Goal: Task Accomplishment & Management: Manage account settings

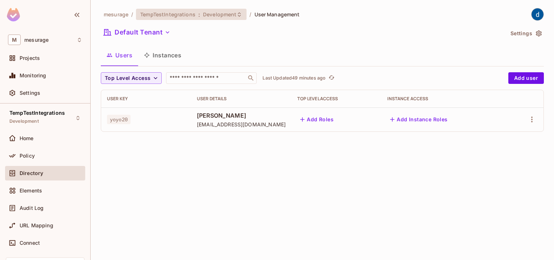
click at [176, 15] on span "TempTestIntegrations" at bounding box center [167, 14] width 55 height 7
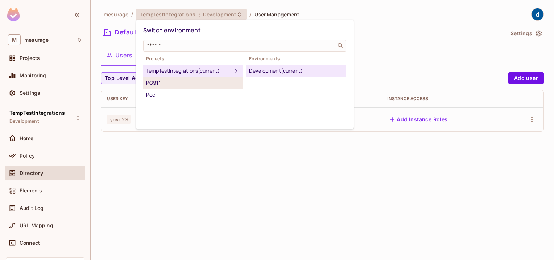
click at [166, 84] on div "PG911" at bounding box center [193, 82] width 94 height 9
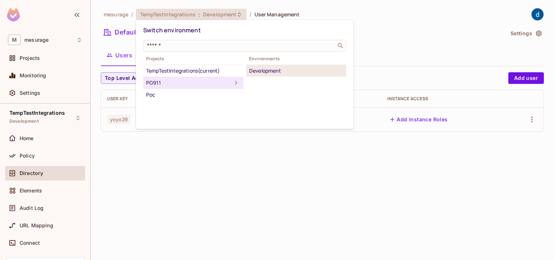
click at [262, 68] on div "Development" at bounding box center [296, 70] width 94 height 9
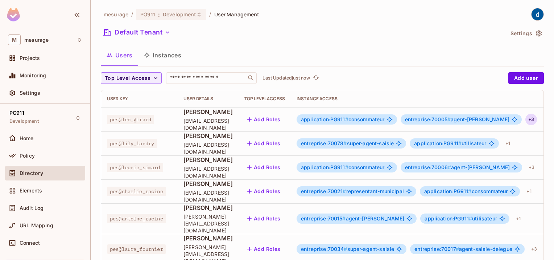
click at [532, 119] on div "+ 3" at bounding box center [531, 119] width 12 height 12
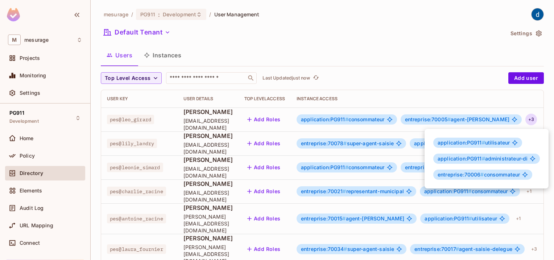
click at [495, 144] on span "application:PG911 # utilisateur" at bounding box center [473, 143] width 72 height 6
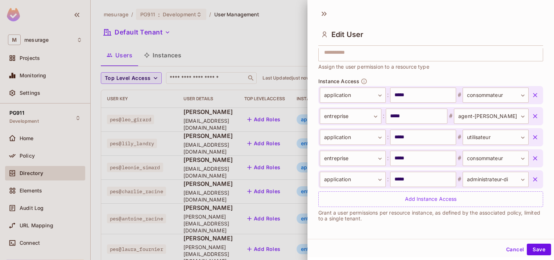
scroll to position [1, 0]
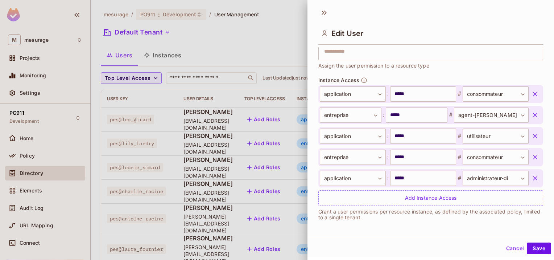
click at [258, 34] on div at bounding box center [277, 130] width 554 height 260
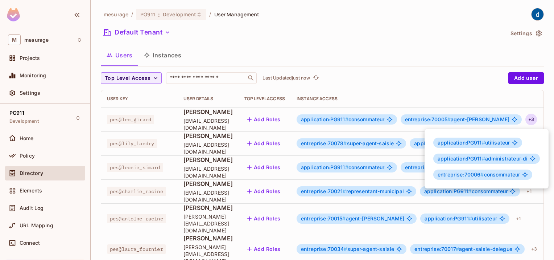
click at [201, 79] on div at bounding box center [277, 130] width 554 height 260
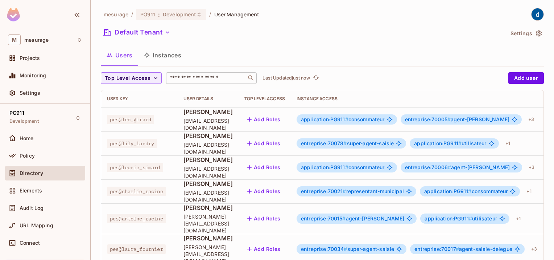
click at [193, 78] on input "text" at bounding box center [206, 77] width 76 height 7
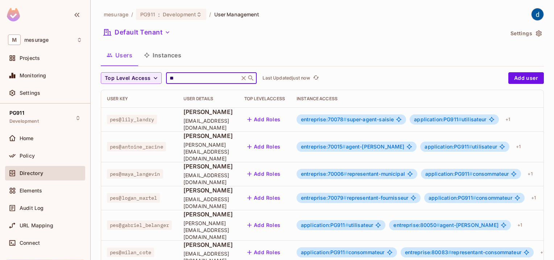
click at [193, 78] on input "**" at bounding box center [202, 77] width 69 height 7
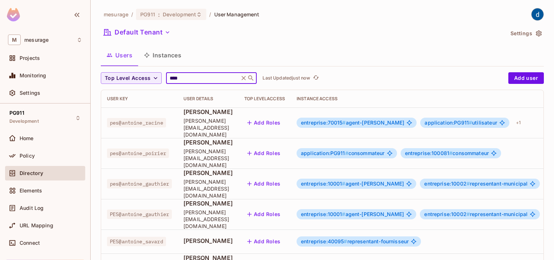
click at [497, 180] on span "entreprise:10002 # representant-municipal" at bounding box center [475, 183] width 103 height 6
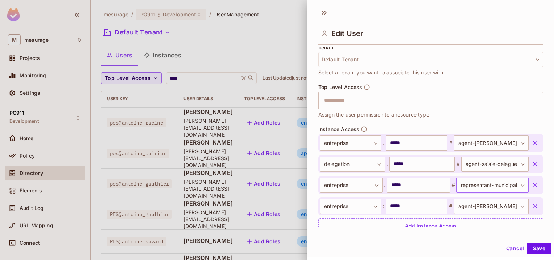
scroll to position [182, 0]
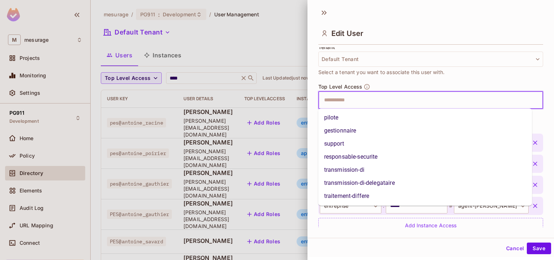
click at [423, 98] on input "text" at bounding box center [424, 100] width 209 height 14
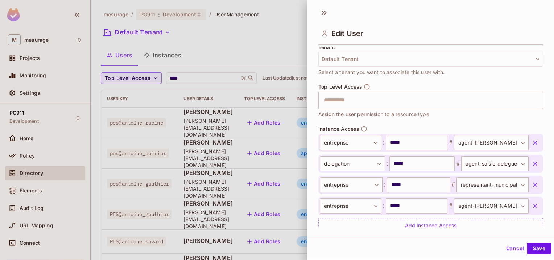
click at [449, 21] on div "Edit User" at bounding box center [430, 33] width 225 height 24
click at [274, 36] on div at bounding box center [277, 130] width 554 height 260
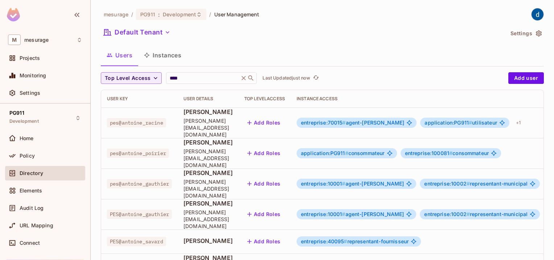
scroll to position [13, 0]
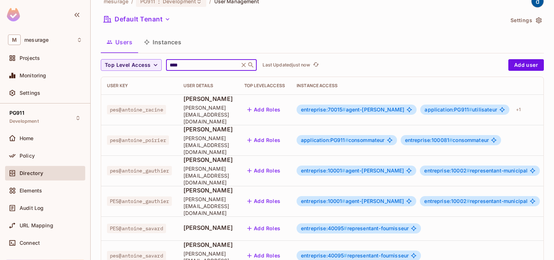
click at [184, 64] on input "****" at bounding box center [202, 64] width 69 height 7
type input "*"
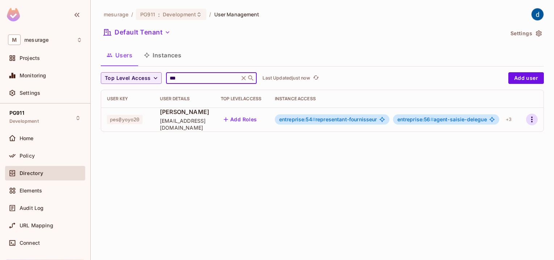
type input "***"
click at [531, 120] on icon "button" at bounding box center [531, 119] width 9 height 9
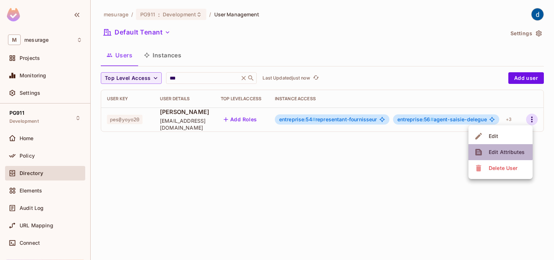
click at [497, 148] on span "Edit Attributes" at bounding box center [506, 152] width 40 height 12
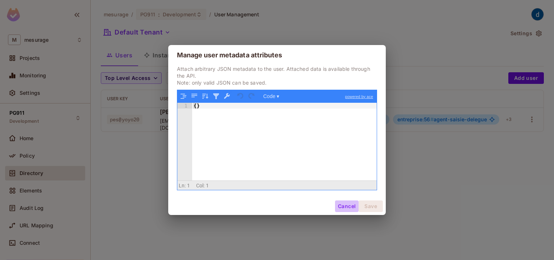
click at [349, 207] on button "Cancel" at bounding box center [347, 206] width 24 height 12
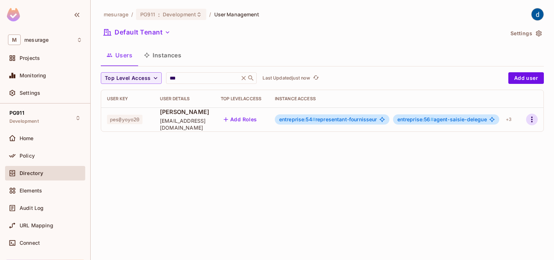
click at [534, 120] on icon "button" at bounding box center [531, 119] width 9 height 9
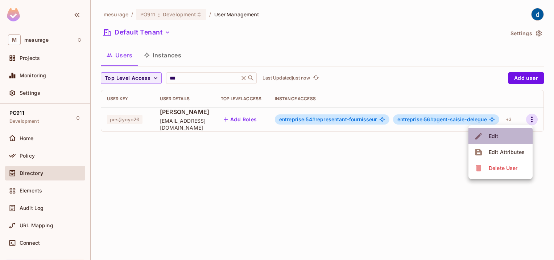
click at [493, 137] on div "Edit" at bounding box center [494, 135] width 10 height 7
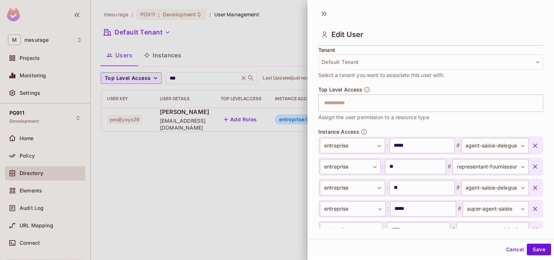
scroll to position [231, 0]
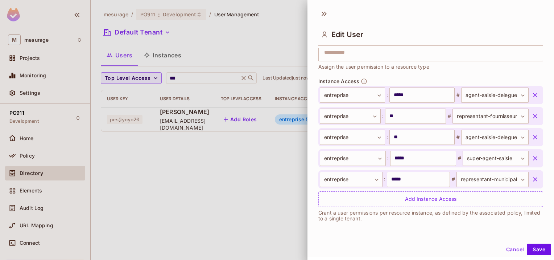
click at [286, 47] on div at bounding box center [277, 130] width 554 height 260
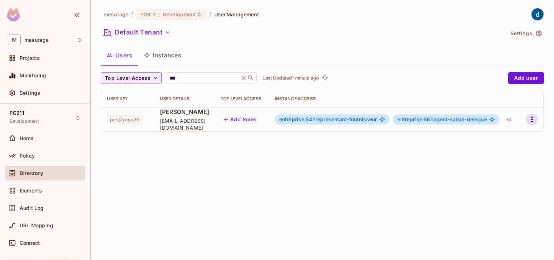
click at [532, 117] on icon "button" at bounding box center [531, 119] width 1 height 6
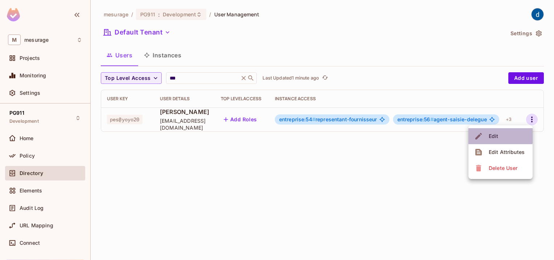
click at [495, 134] on div "Edit" at bounding box center [494, 135] width 10 height 7
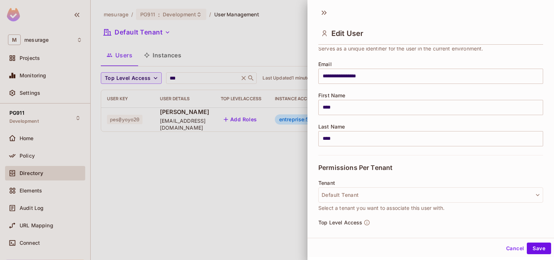
scroll to position [0, 0]
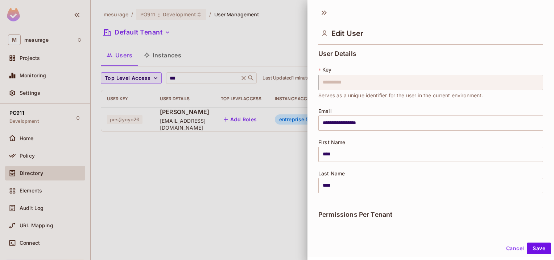
click at [262, 177] on div at bounding box center [277, 130] width 554 height 260
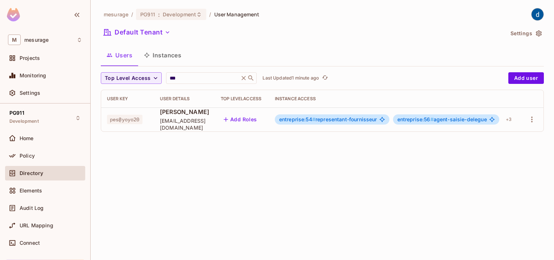
click at [158, 54] on button "Instances" at bounding box center [162, 55] width 49 height 18
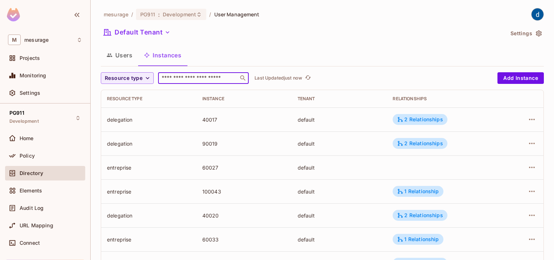
click at [180, 81] on input "text" at bounding box center [198, 77] width 76 height 7
type input "**"
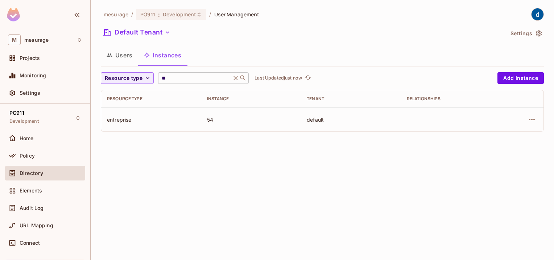
click at [238, 79] on icon at bounding box center [235, 77] width 7 height 7
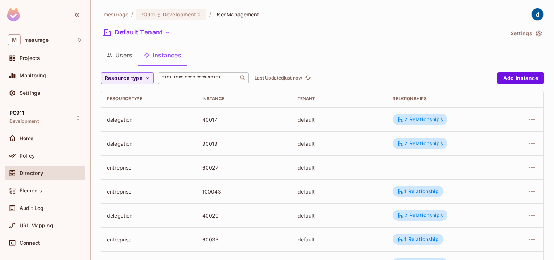
click at [125, 55] on button "Users" at bounding box center [119, 55] width 37 height 18
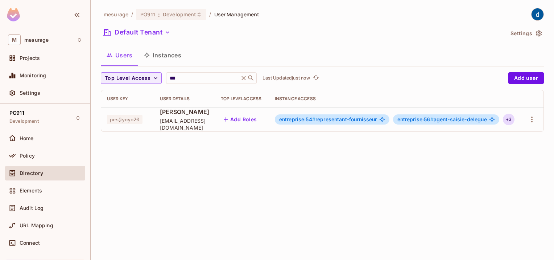
click at [511, 118] on div "+ 3" at bounding box center [509, 119] width 12 height 12
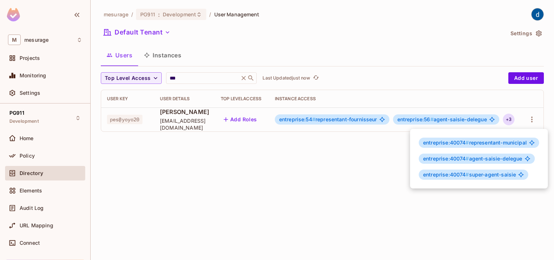
click at [167, 58] on div at bounding box center [277, 130] width 554 height 260
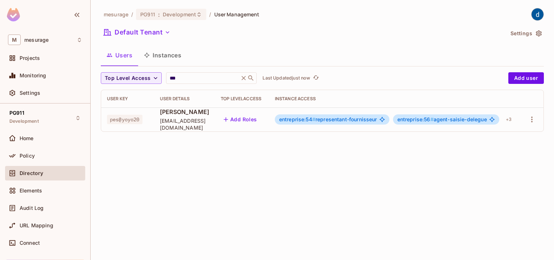
click at [171, 55] on button "Instances" at bounding box center [162, 55] width 49 height 18
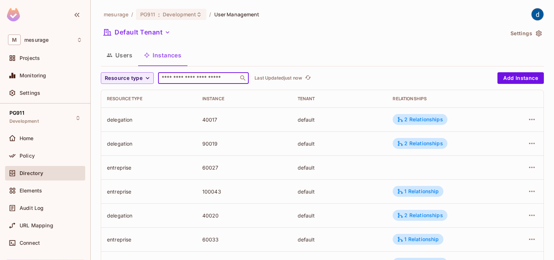
click at [185, 76] on input "text" at bounding box center [198, 77] width 76 height 7
type input "***"
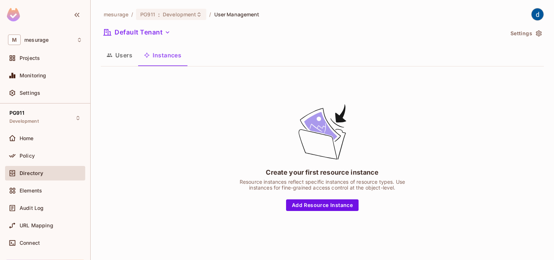
click at [127, 56] on button "Users" at bounding box center [119, 55] width 37 height 18
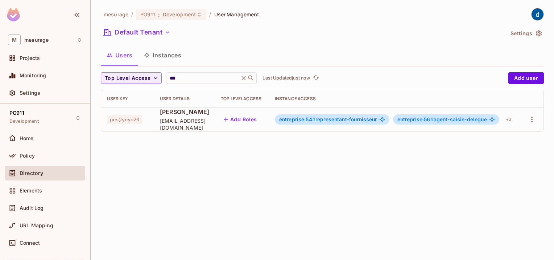
click at [173, 59] on button "Instances" at bounding box center [162, 55] width 49 height 18
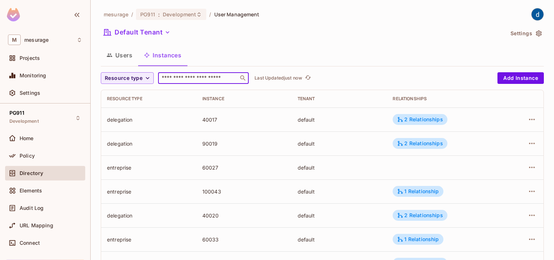
click at [186, 78] on input "text" at bounding box center [198, 77] width 76 height 7
type input "***"
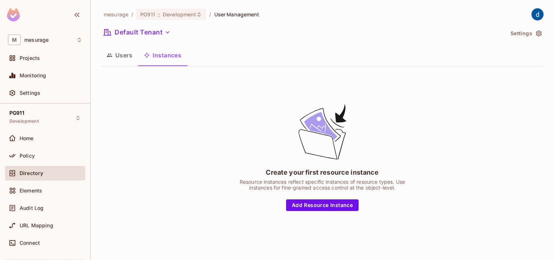
click at [130, 59] on button "Users" at bounding box center [119, 55] width 37 height 18
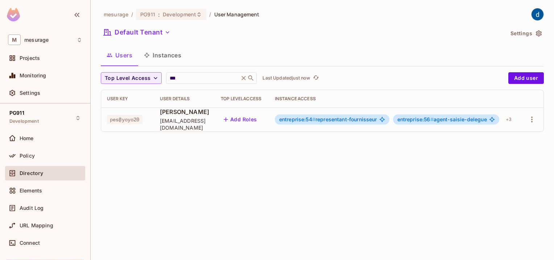
click at [163, 51] on button "Instances" at bounding box center [162, 55] width 49 height 18
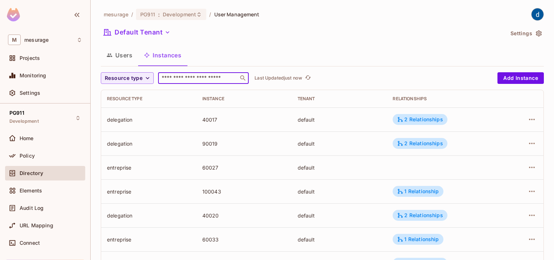
click at [187, 79] on input "text" at bounding box center [198, 77] width 76 height 7
type input "***"
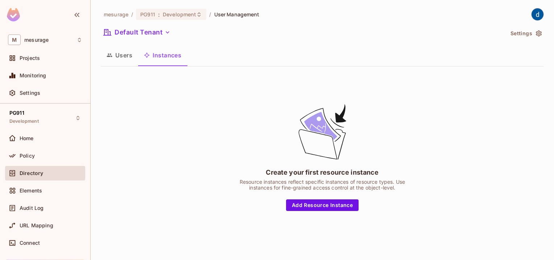
click at [126, 57] on button "Users" at bounding box center [119, 55] width 37 height 18
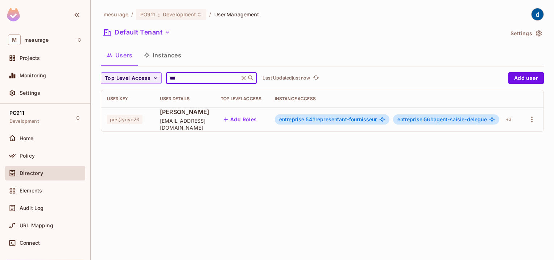
click at [199, 78] on input "***" at bounding box center [202, 77] width 69 height 7
click at [170, 55] on button "Instances" at bounding box center [162, 55] width 49 height 18
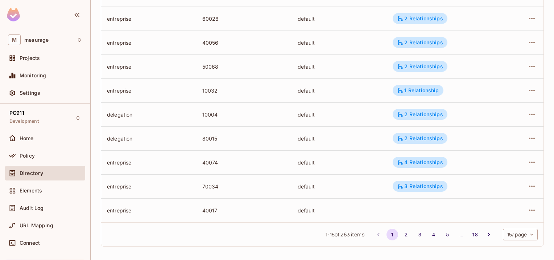
scroll to position [246, 0]
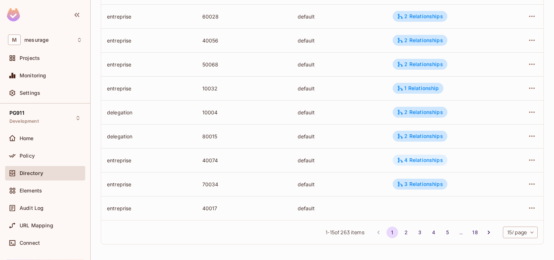
click at [439, 157] on div "4 Relationships" at bounding box center [420, 159] width 54 height 11
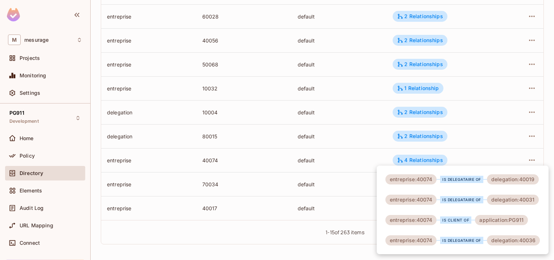
click at [527, 159] on div at bounding box center [277, 130] width 554 height 260
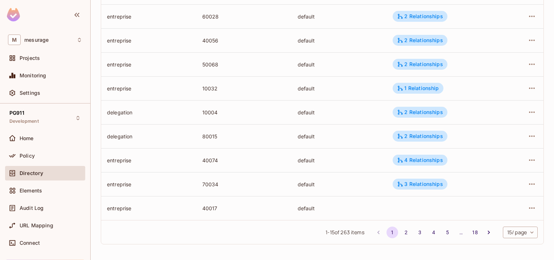
click at [527, 159] on icon "button" at bounding box center [531, 159] width 9 height 9
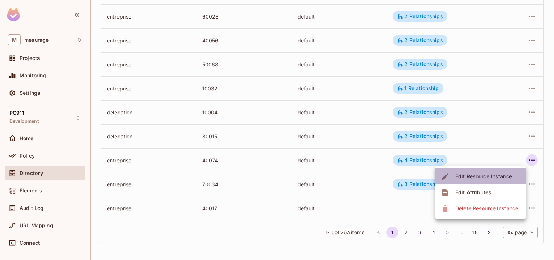
click at [492, 177] on div "Edit Resource Instance" at bounding box center [483, 176] width 57 height 7
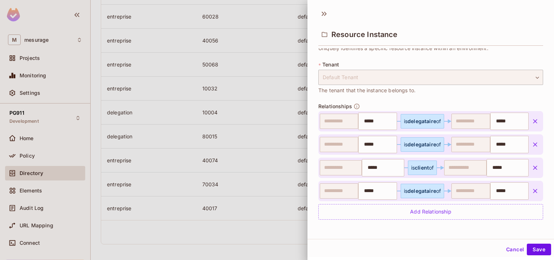
scroll to position [0, 0]
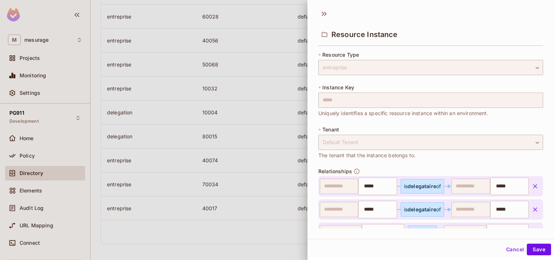
click at [262, 12] on div at bounding box center [277, 130] width 554 height 260
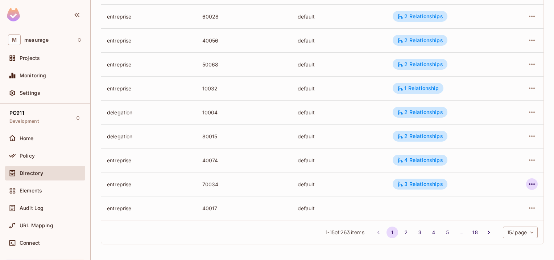
click at [529, 183] on icon "button" at bounding box center [532, 183] width 6 height 1
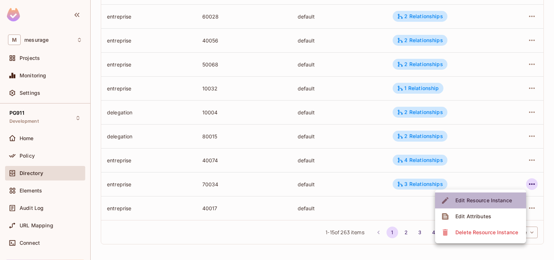
click at [483, 196] on div "Edit Resource Instance" at bounding box center [483, 199] width 57 height 7
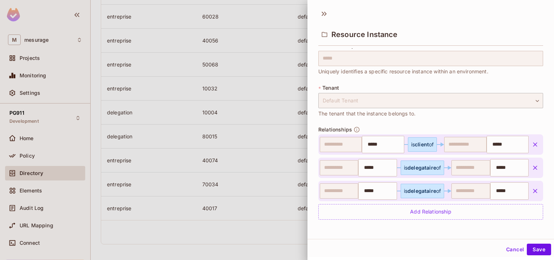
scroll to position [1, 0]
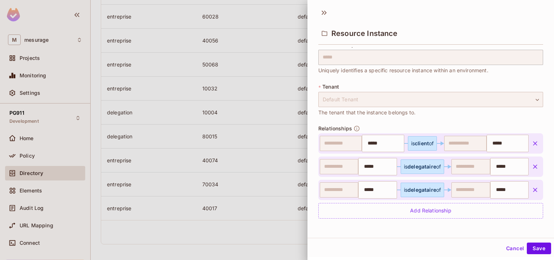
click at [432, 98] on div "Default Tenant" at bounding box center [430, 99] width 225 height 15
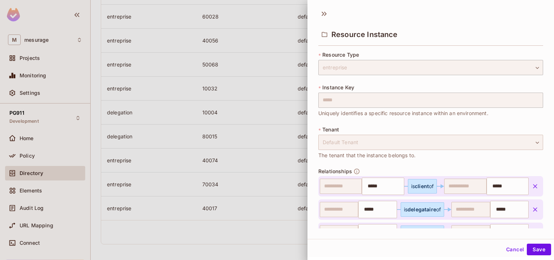
scroll to position [0, 0]
click at [264, 13] on div at bounding box center [277, 130] width 554 height 260
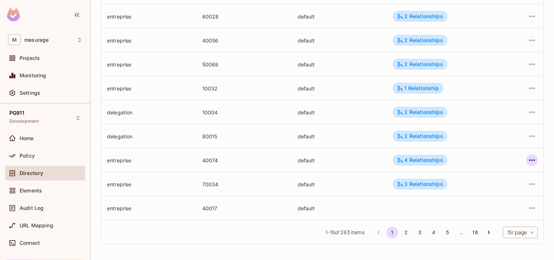
click at [527, 159] on icon "button" at bounding box center [531, 159] width 9 height 9
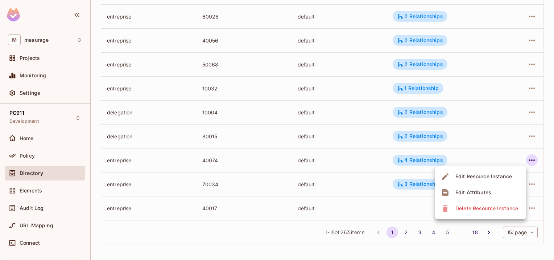
click at [493, 177] on div "Edit Resource Instance" at bounding box center [483, 176] width 57 height 7
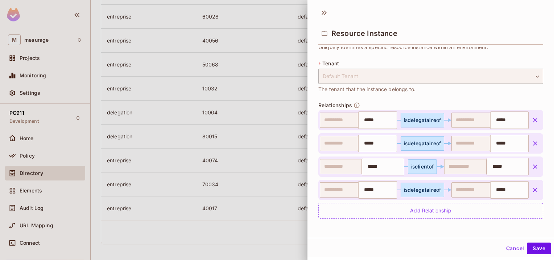
scroll to position [1, 0]
click at [507, 249] on button "Cancel" at bounding box center [515, 248] width 24 height 12
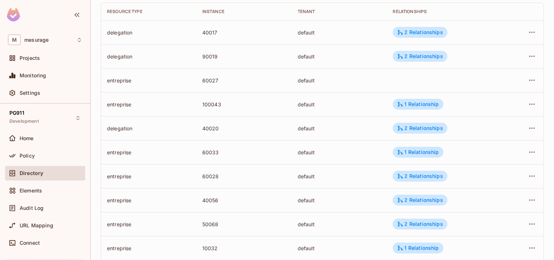
scroll to position [0, 0]
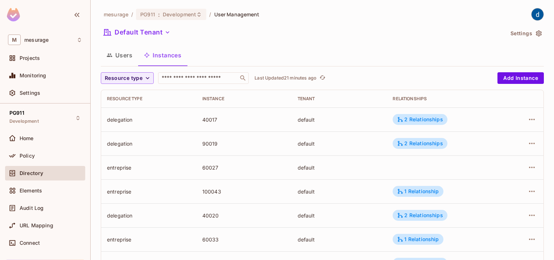
click at [130, 57] on button "Users" at bounding box center [119, 55] width 37 height 18
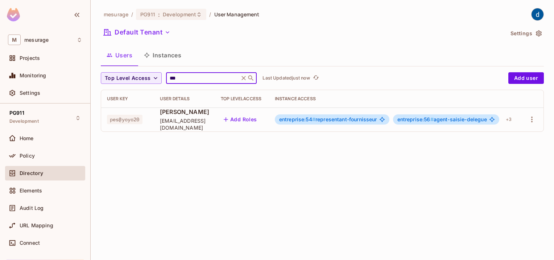
click at [188, 80] on input "***" at bounding box center [202, 77] width 69 height 7
type input "*"
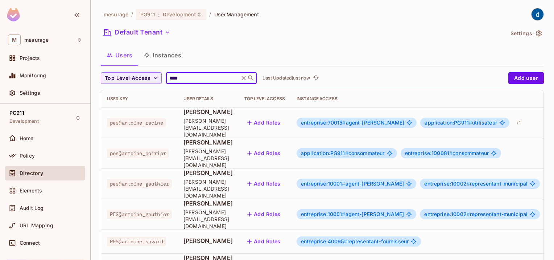
type input "****"
click at [524, 180] on span "entreprise:10002 # representant-municipal" at bounding box center [475, 183] width 103 height 6
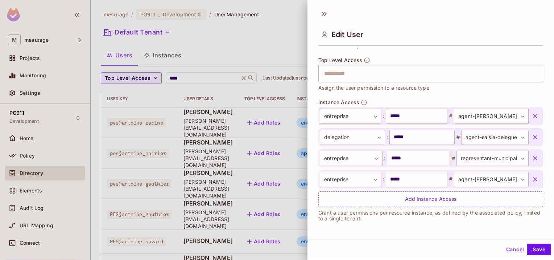
scroll to position [1, 0]
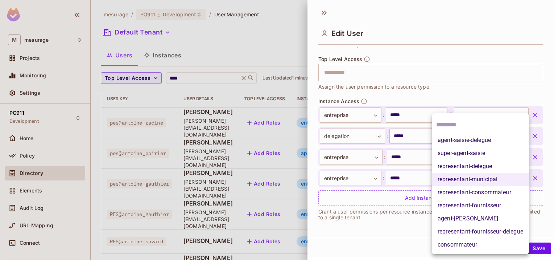
click at [473, 158] on body "M mesurage Projects Monitoring Settings PG911 Development Home Policy Directory…" at bounding box center [277, 130] width 554 height 260
click at [467, 50] on div at bounding box center [277, 130] width 554 height 260
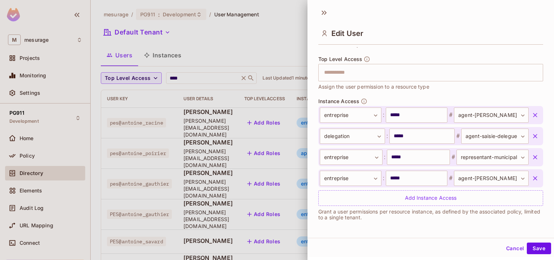
click at [170, 55] on div at bounding box center [277, 130] width 554 height 260
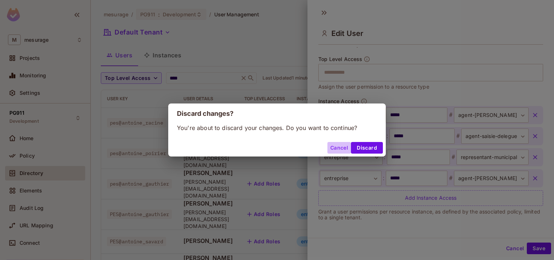
click at [338, 146] on button "Cancel" at bounding box center [339, 148] width 24 height 12
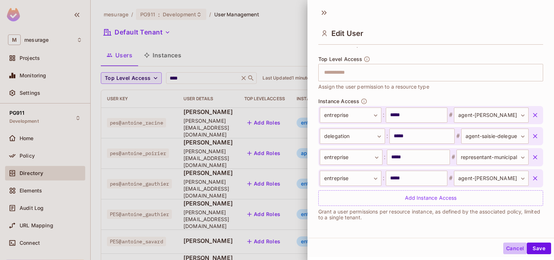
click at [512, 248] on button "Cancel" at bounding box center [515, 248] width 24 height 12
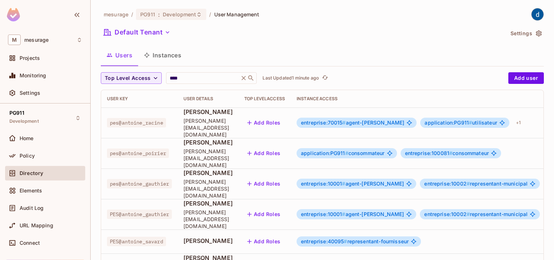
click at [164, 49] on button "Instances" at bounding box center [162, 55] width 49 height 18
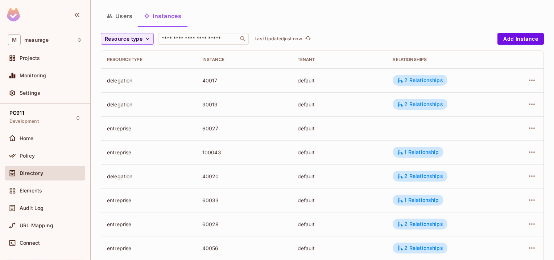
scroll to position [39, 0]
click at [183, 38] on input "text" at bounding box center [198, 39] width 76 height 7
type input "****"
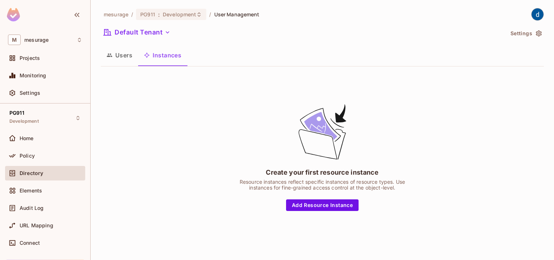
click at [125, 61] on button "Users" at bounding box center [119, 55] width 37 height 18
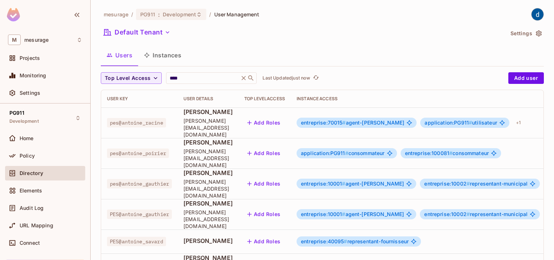
click at [173, 55] on button "Instances" at bounding box center [162, 55] width 49 height 18
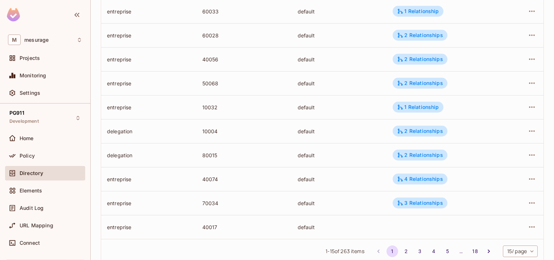
scroll to position [246, 0]
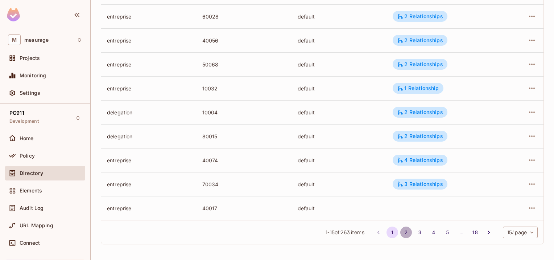
click at [400, 236] on button "2" at bounding box center [406, 232] width 12 height 12
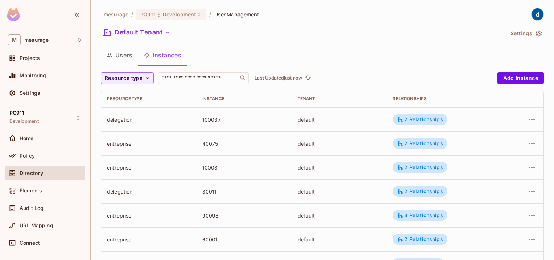
scroll to position [0, 0]
click at [126, 56] on button "Users" at bounding box center [119, 55] width 37 height 18
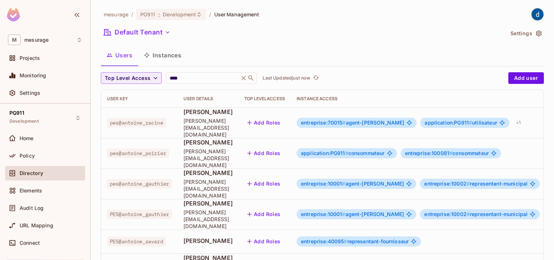
click at [464, 180] on span "entreprise:10002 #" at bounding box center [447, 183] width 46 height 6
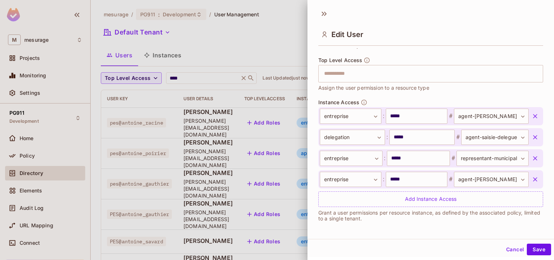
scroll to position [1, 0]
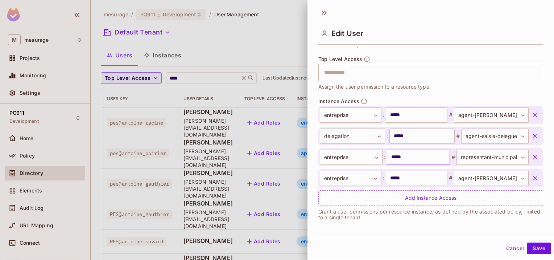
click at [394, 158] on input "*****" at bounding box center [418, 156] width 63 height 15
click at [213, 61] on div at bounding box center [277, 130] width 554 height 260
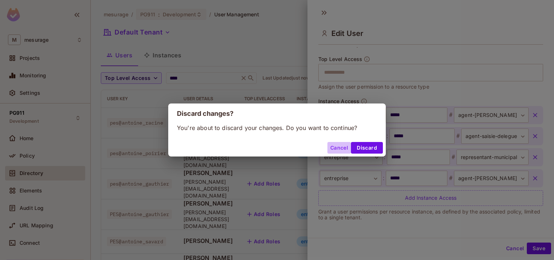
click at [340, 148] on button "Cancel" at bounding box center [339, 148] width 24 height 12
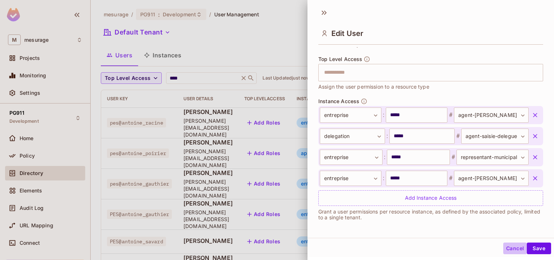
click at [510, 246] on button "Cancel" at bounding box center [515, 248] width 24 height 12
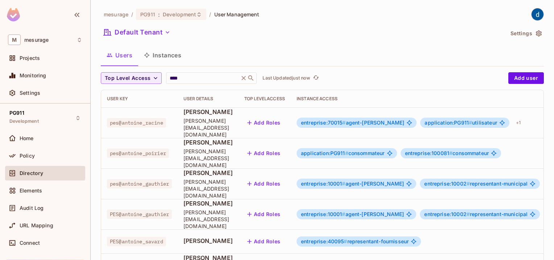
click at [169, 54] on button "Instances" at bounding box center [162, 55] width 49 height 18
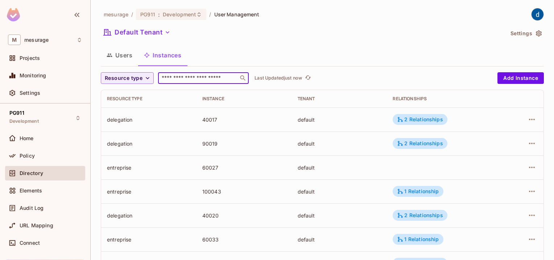
click at [184, 76] on input "text" at bounding box center [198, 77] width 76 height 7
paste input "*****"
type input "*****"
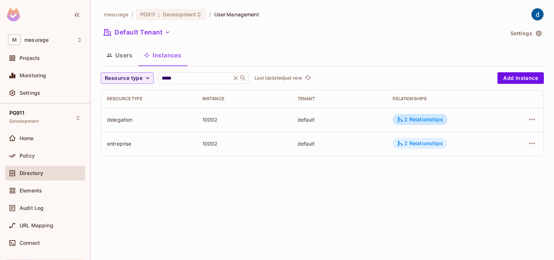
click at [439, 145] on div "2 Relationships" at bounding box center [420, 143] width 46 height 7
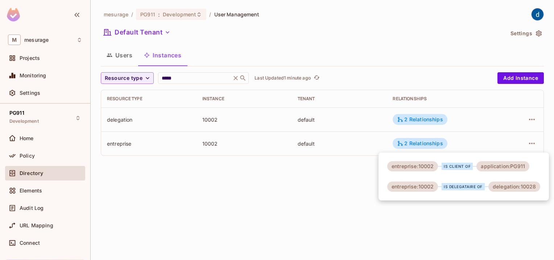
click at [529, 190] on div "delegation:10028" at bounding box center [514, 186] width 52 height 10
click at [528, 189] on div "delegation:10028" at bounding box center [514, 186] width 52 height 10
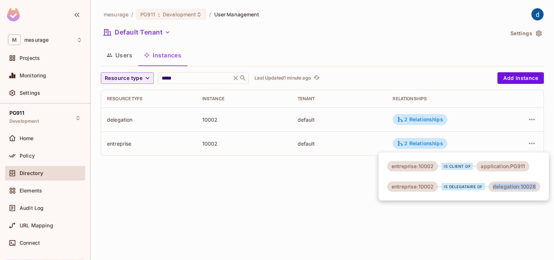
click at [521, 187] on div "delegation:10028" at bounding box center [514, 186] width 52 height 10
click at [526, 187] on div "delegation:10028" at bounding box center [514, 186] width 52 height 10
copy div "10028"
click at [188, 80] on div at bounding box center [277, 130] width 554 height 260
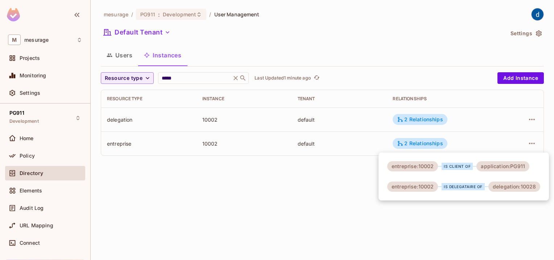
click at [188, 80] on div at bounding box center [277, 130] width 554 height 260
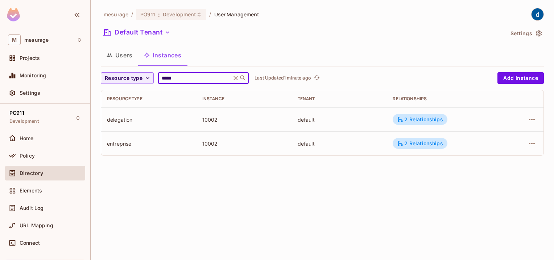
click at [179, 78] on input "*****" at bounding box center [194, 77] width 69 height 7
paste input "text"
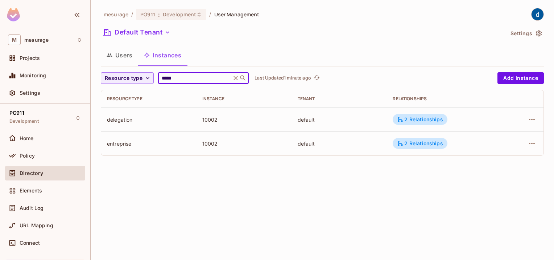
type input "*****"
click at [433, 119] on div "2 Relationships" at bounding box center [420, 119] width 46 height 7
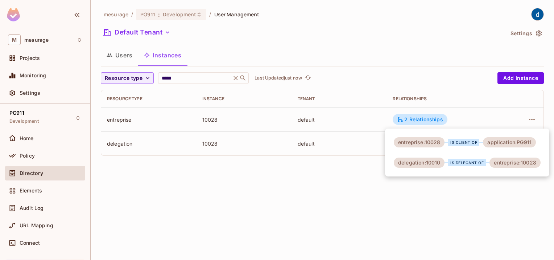
click at [391, 67] on div at bounding box center [277, 130] width 554 height 260
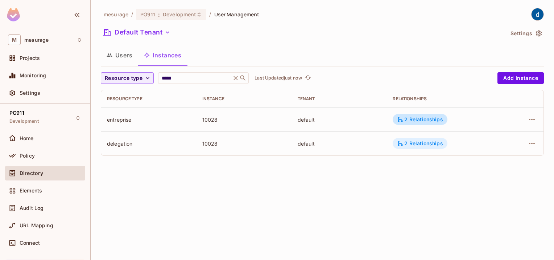
click at [436, 144] on div "2 Relationships" at bounding box center [420, 143] width 46 height 7
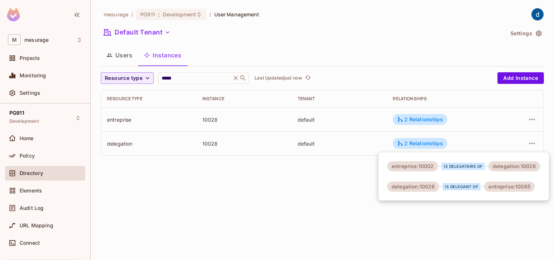
click at [427, 47] on div at bounding box center [277, 130] width 554 height 260
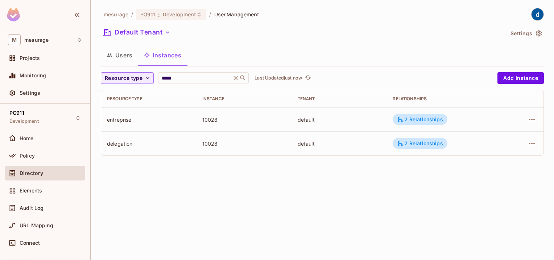
click at [197, 42] on div "mesurage / PG911 : Development / User Management Default Tenant Settings Users …" at bounding box center [322, 84] width 443 height 153
click at [124, 53] on button "Users" at bounding box center [119, 55] width 37 height 18
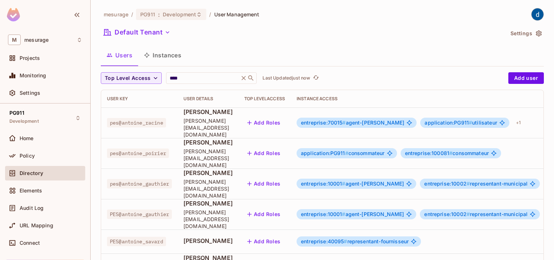
click at [482, 180] on span "entreprise:10002 # representant-municipal" at bounding box center [475, 183] width 103 height 6
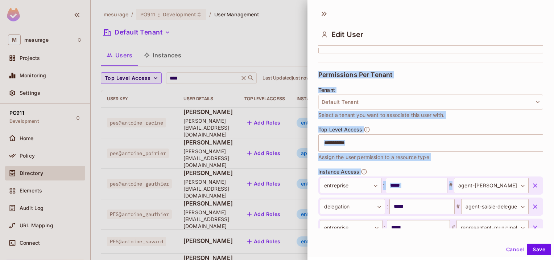
scroll to position [210, 0]
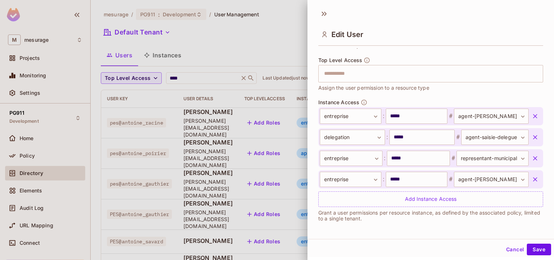
click at [249, 26] on div at bounding box center [277, 130] width 554 height 260
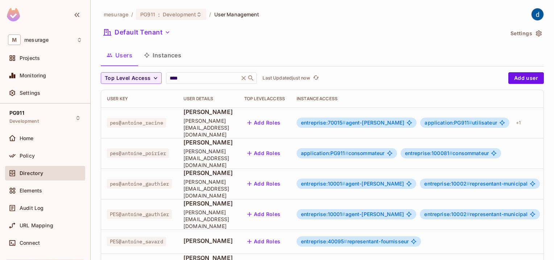
click at [502, 180] on span "entreprise:10002 # representant-municipal" at bounding box center [475, 183] width 103 height 6
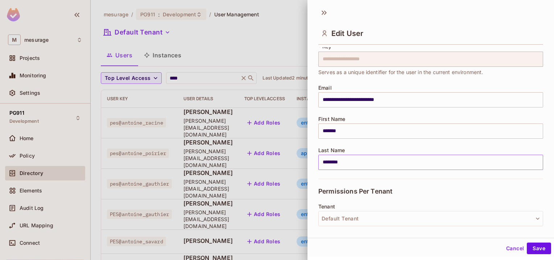
scroll to position [23, 0]
click at [251, 45] on div at bounding box center [277, 130] width 554 height 260
